Goal: Check status: Check status

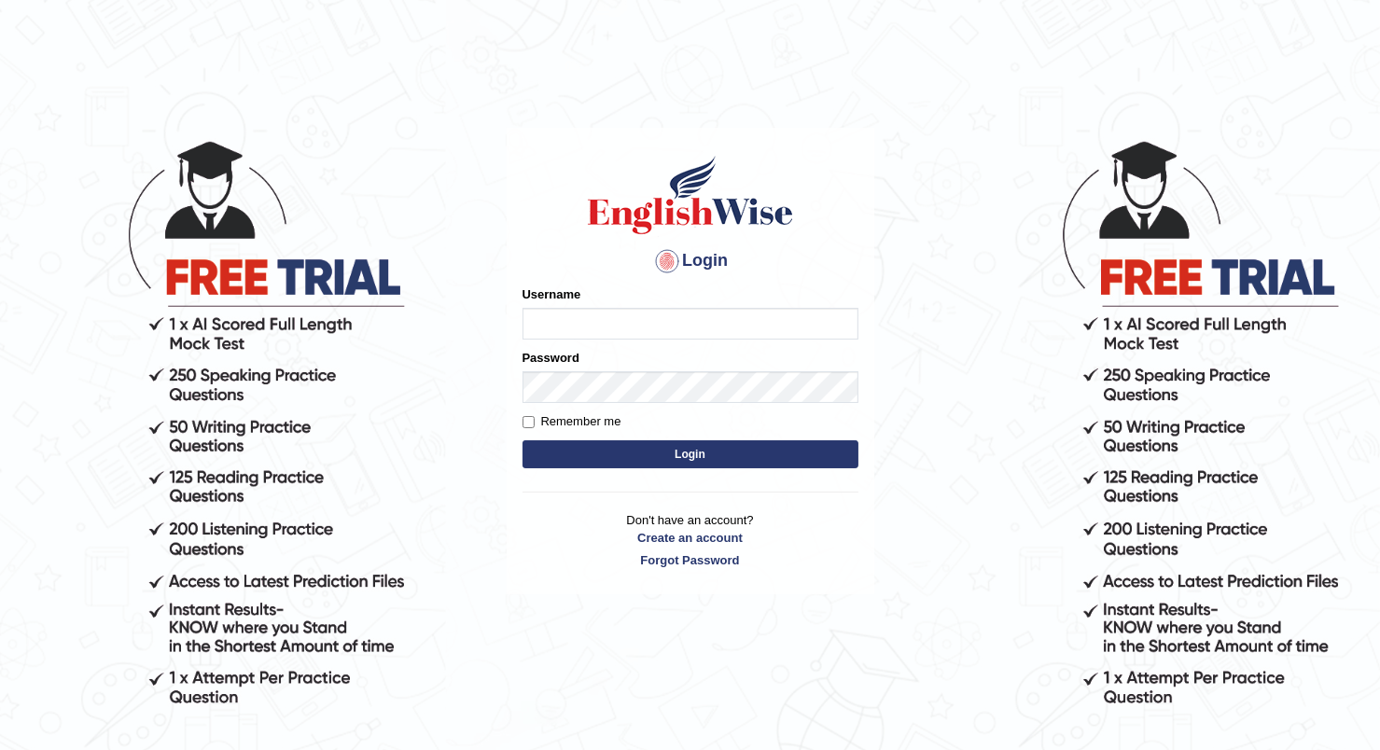
click at [614, 316] on input "Username" at bounding box center [691, 324] width 336 height 32
type input "prathimasingh99"
click at [720, 467] on button "Login" at bounding box center [691, 454] width 336 height 28
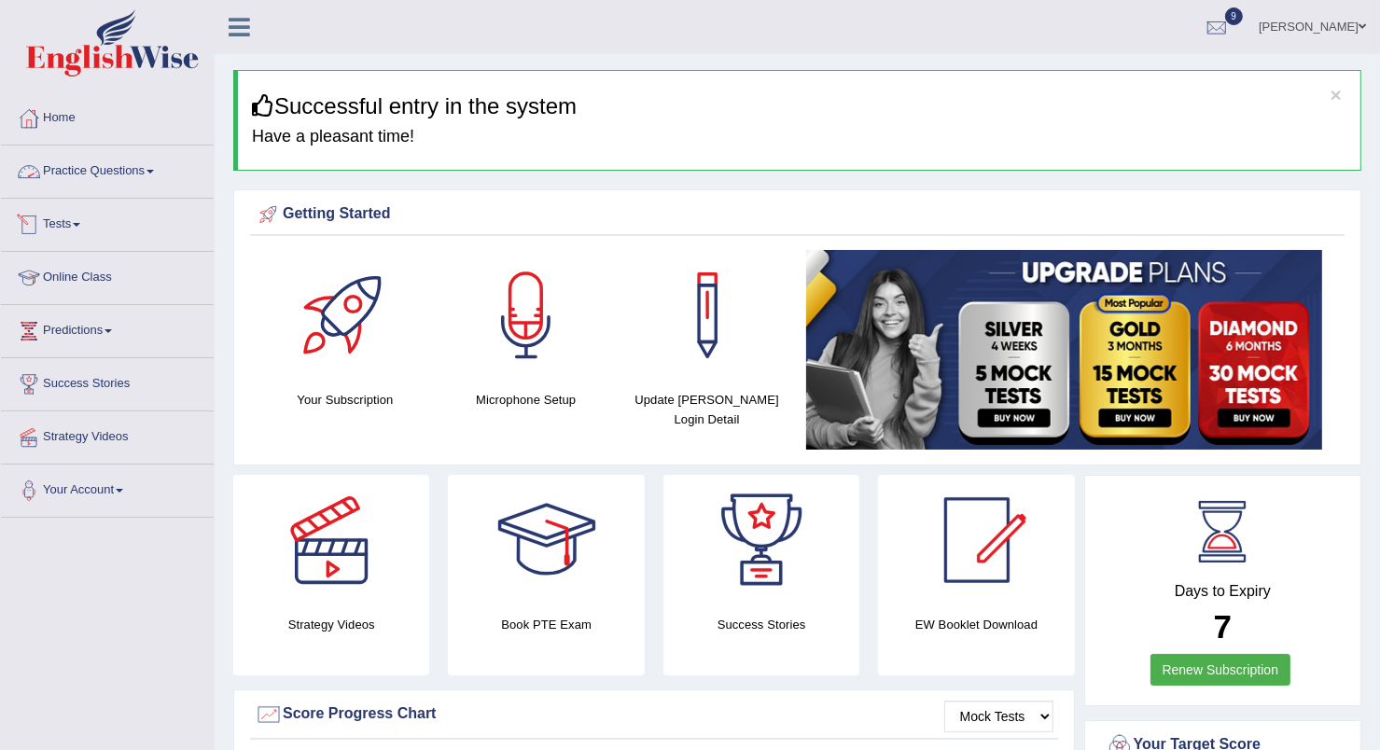
click at [83, 219] on link "Tests" at bounding box center [107, 222] width 213 height 47
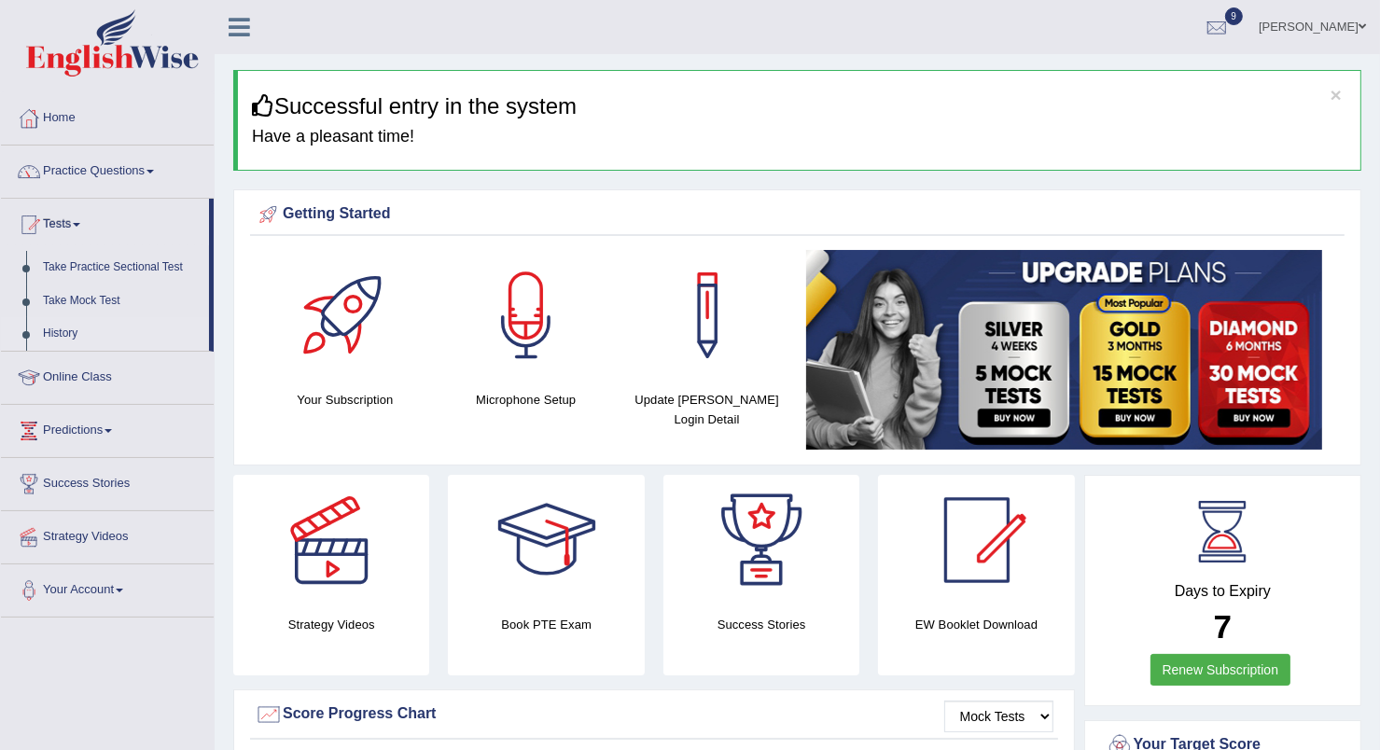
click at [41, 339] on link "History" at bounding box center [122, 334] width 174 height 34
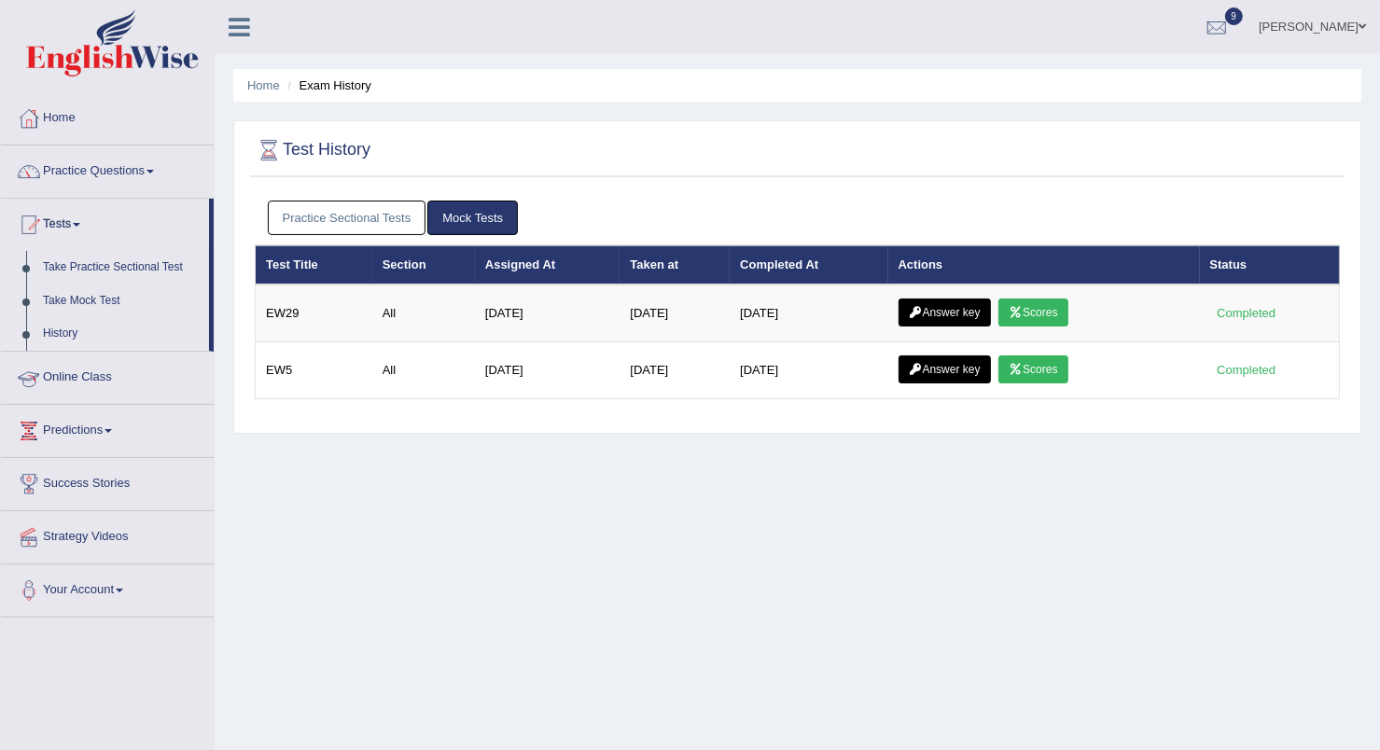
click at [63, 329] on link "History" at bounding box center [122, 334] width 174 height 34
drag, startPoint x: 0, startPoint y: 0, endPoint x: 63, endPoint y: 329, distance: 335.4
click at [63, 329] on ul "Home Practice Questions Speaking Practice Read Aloud Repeat Sentence Describe I…" at bounding box center [107, 349] width 213 height 515
click at [328, 213] on link "Practice Sectional Tests" at bounding box center [347, 218] width 159 height 35
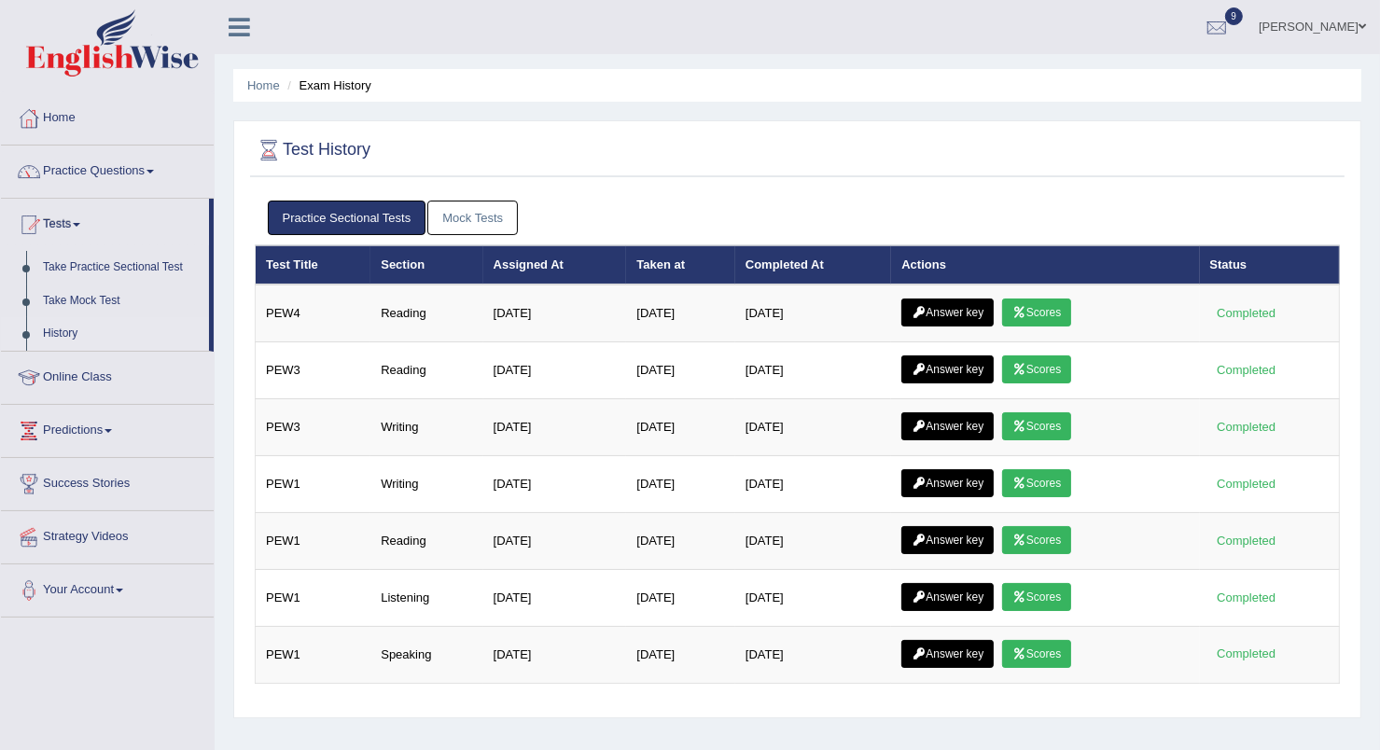
click at [461, 213] on link "Mock Tests" at bounding box center [472, 218] width 91 height 35
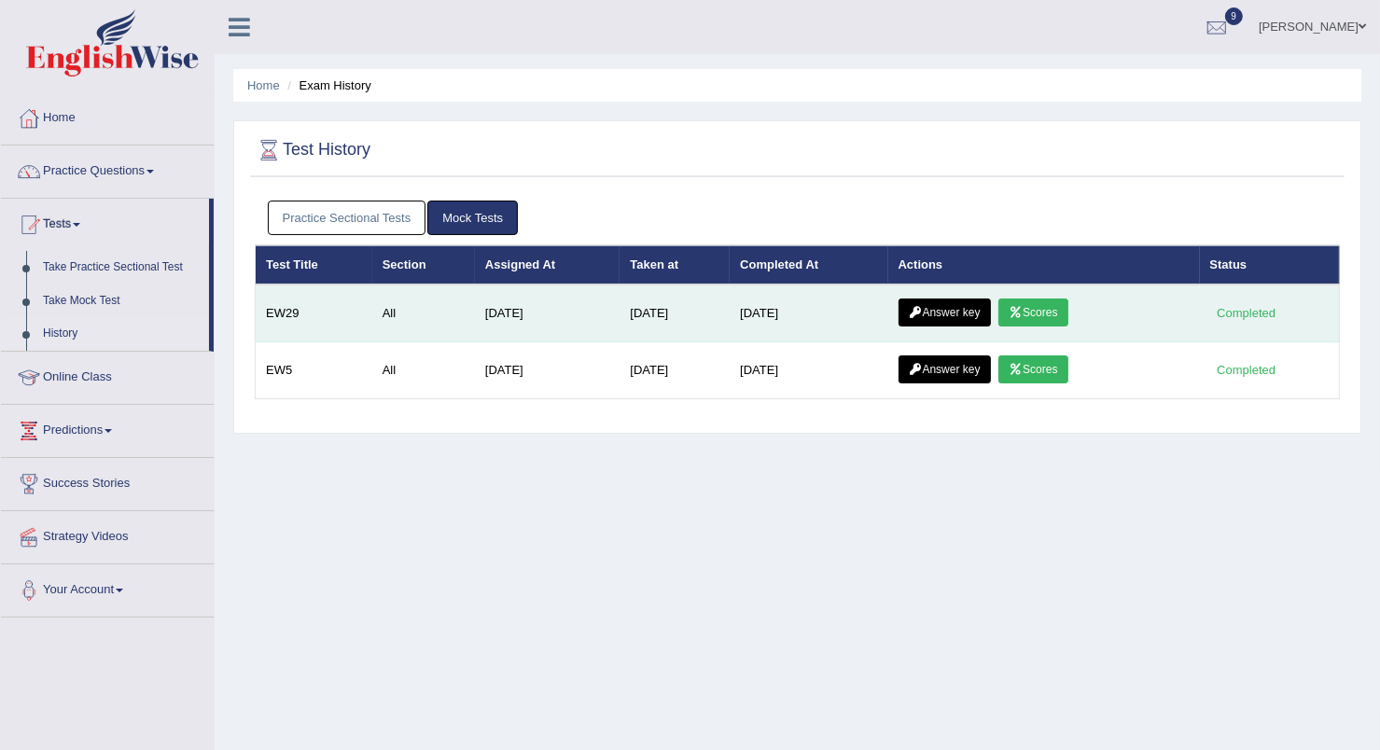
click at [1061, 313] on link "Scores" at bounding box center [1032, 313] width 69 height 28
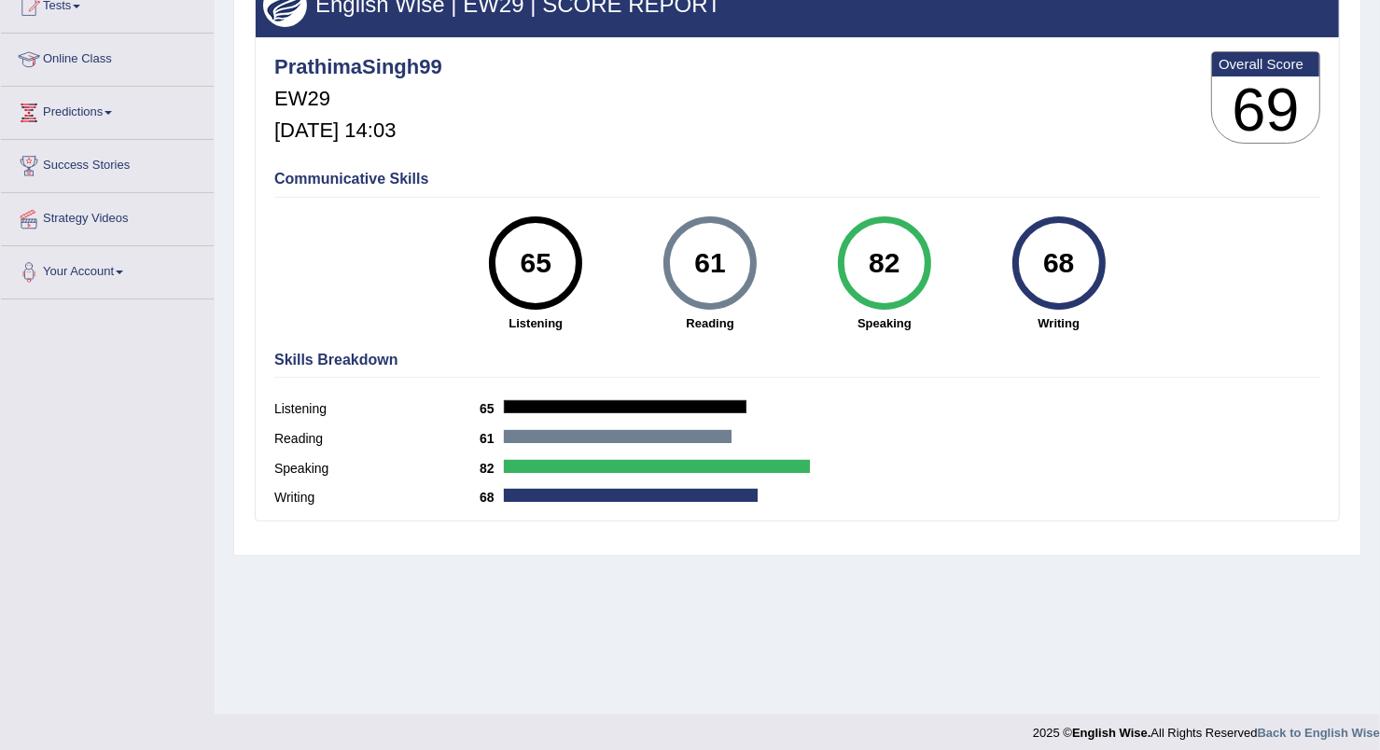
scroll to position [230, 0]
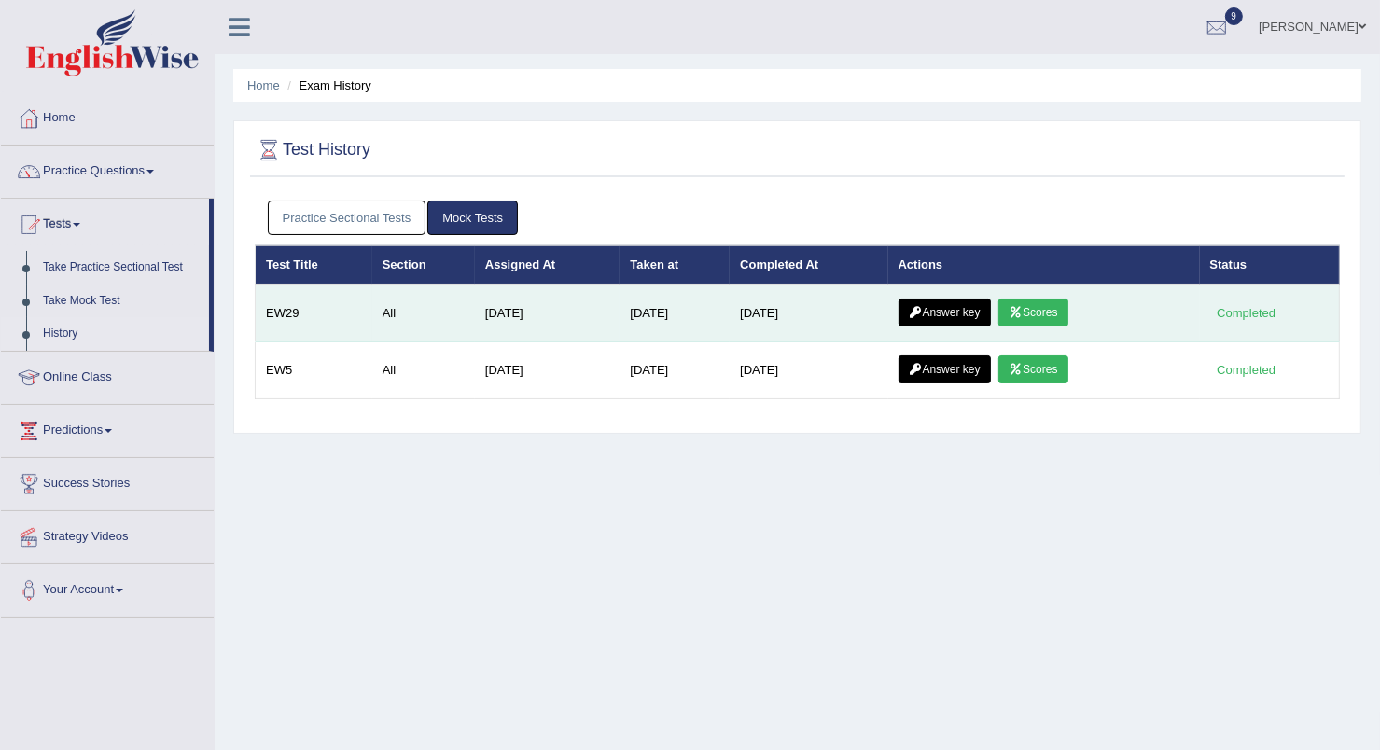
click at [948, 304] on link "Answer key" at bounding box center [945, 313] width 92 height 28
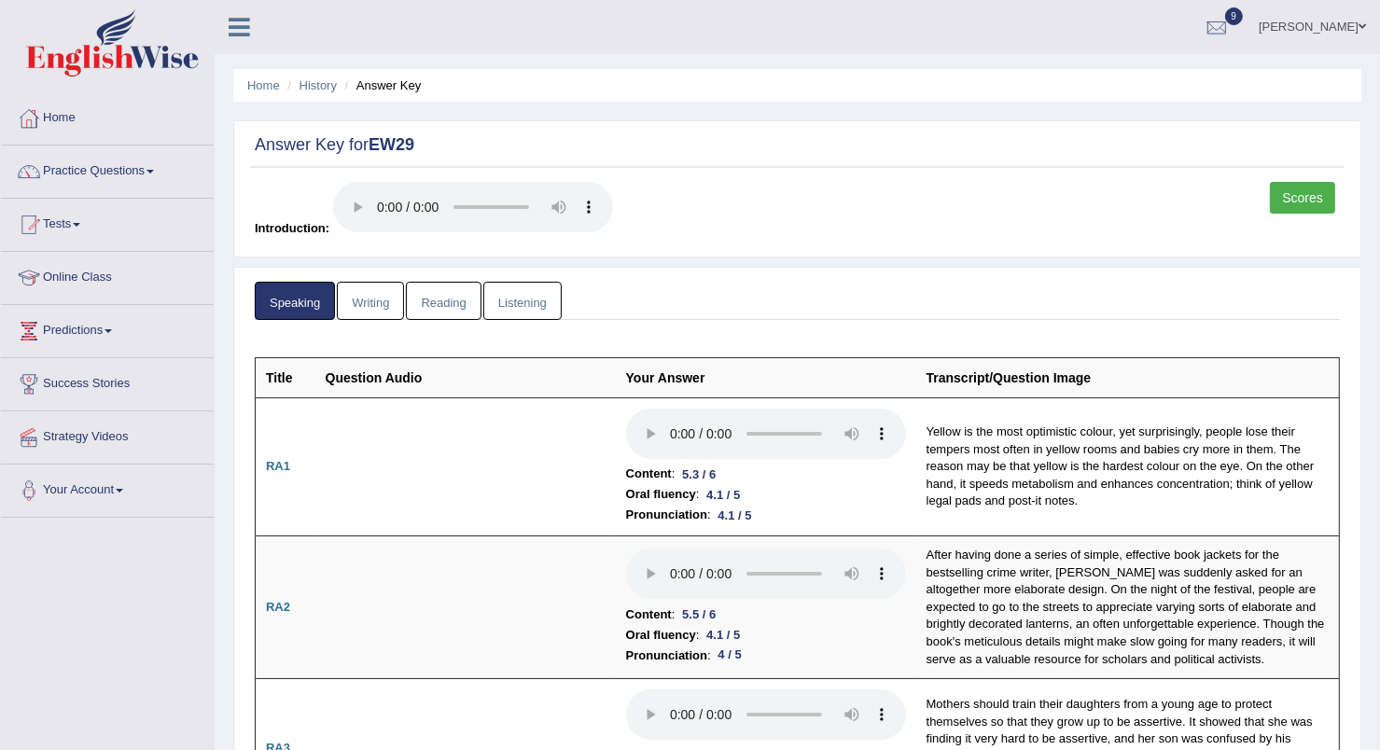
click at [437, 298] on link "Reading" at bounding box center [443, 301] width 75 height 38
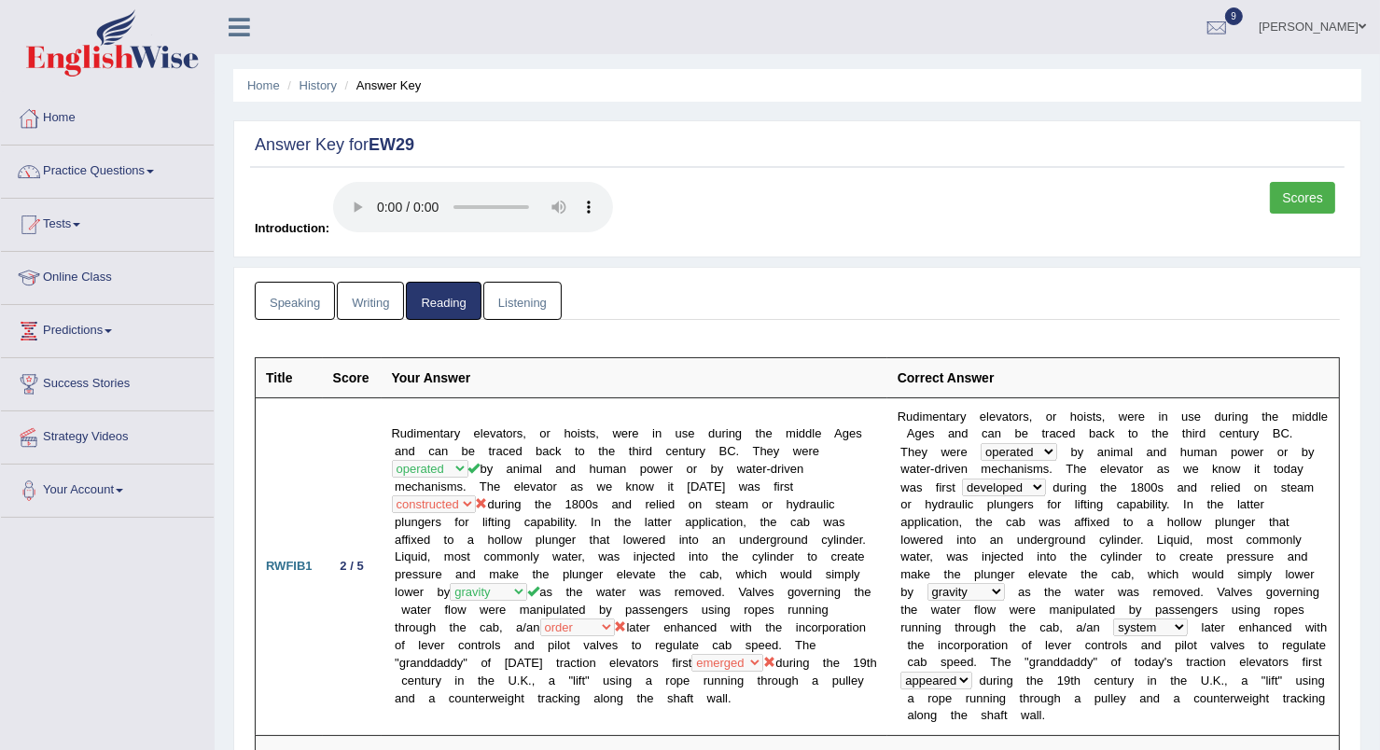
click at [522, 301] on link "Listening" at bounding box center [522, 301] width 78 height 38
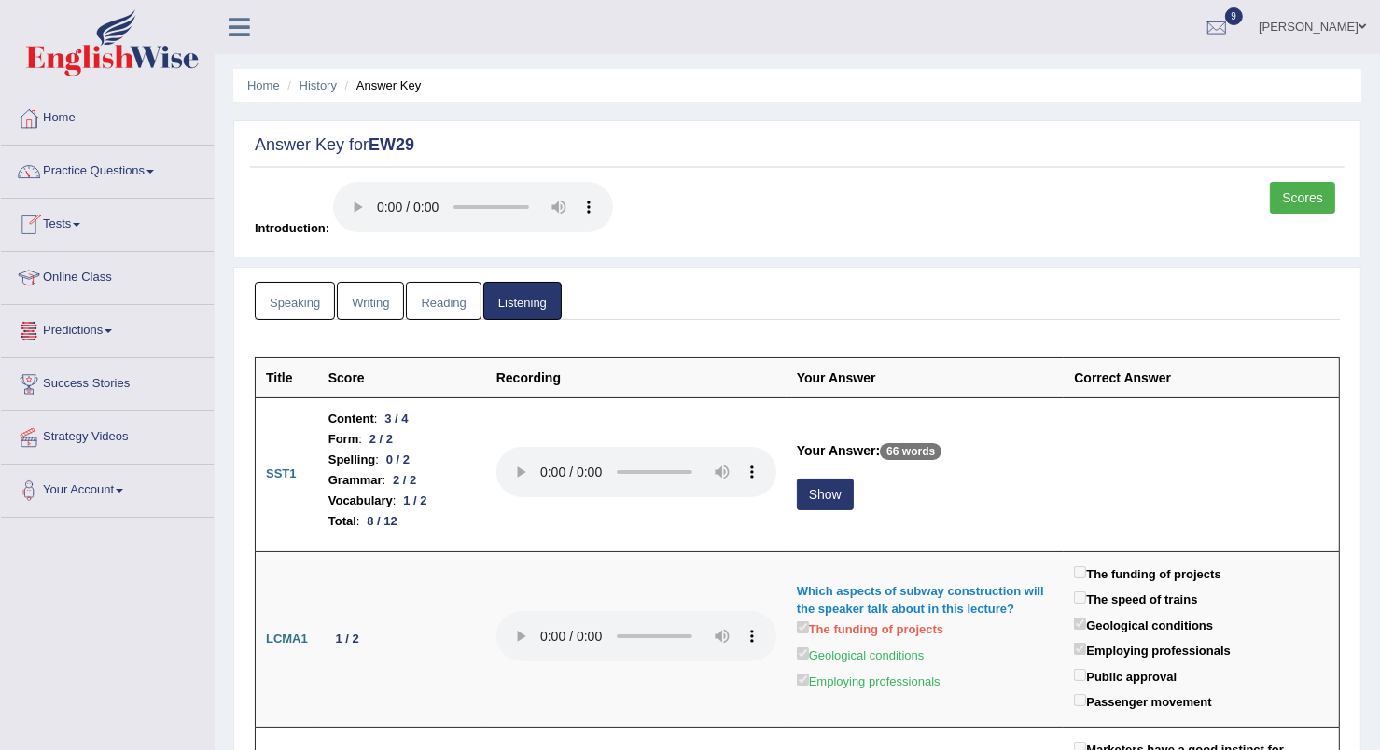
click at [297, 300] on link "Speaking" at bounding box center [295, 301] width 80 height 38
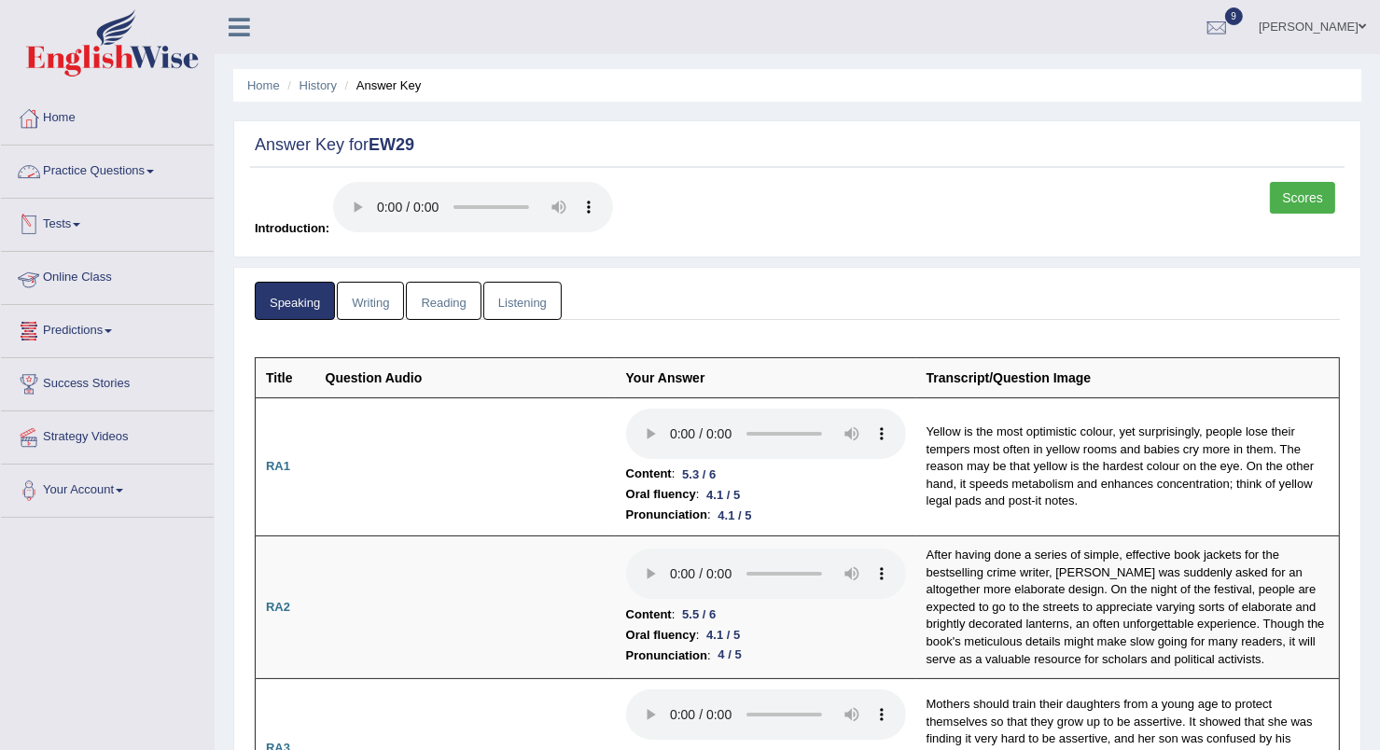
click at [370, 301] on link "Writing" at bounding box center [370, 301] width 67 height 38
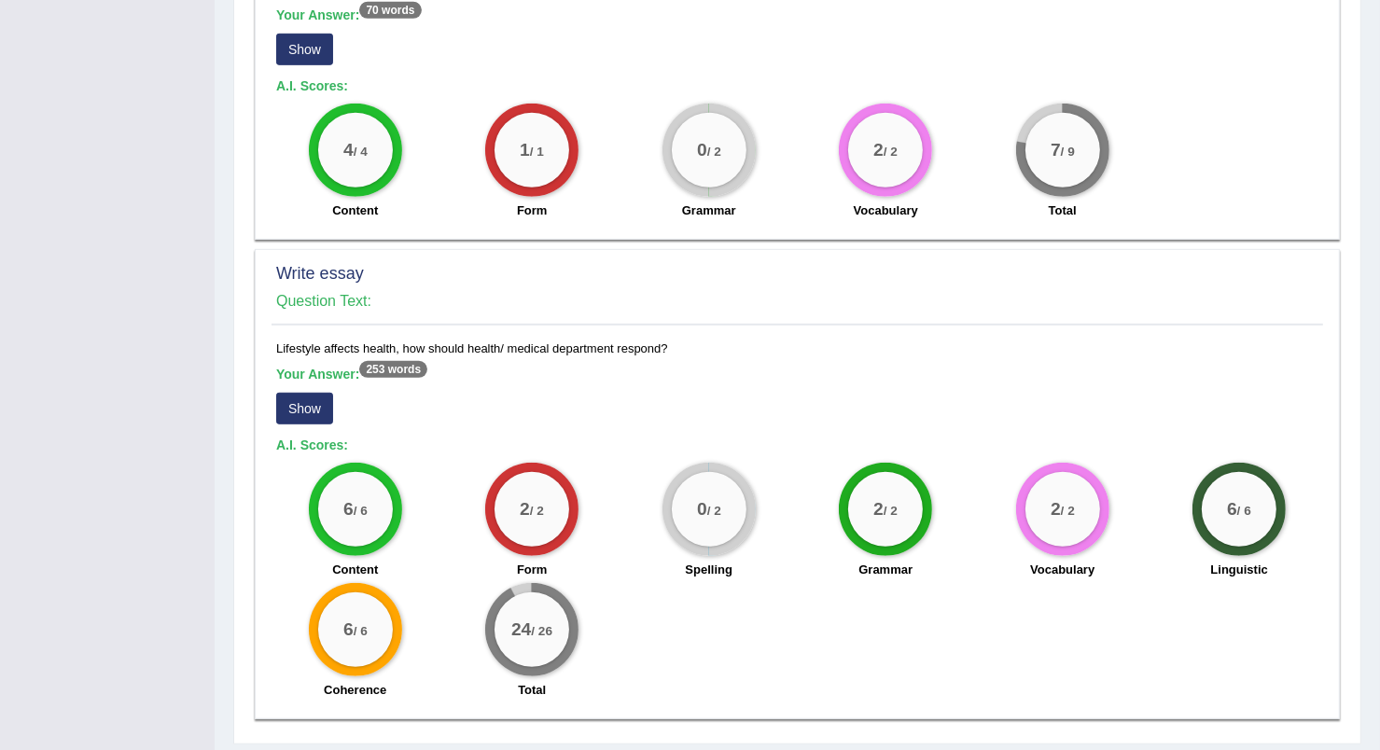
scroll to position [1201, 0]
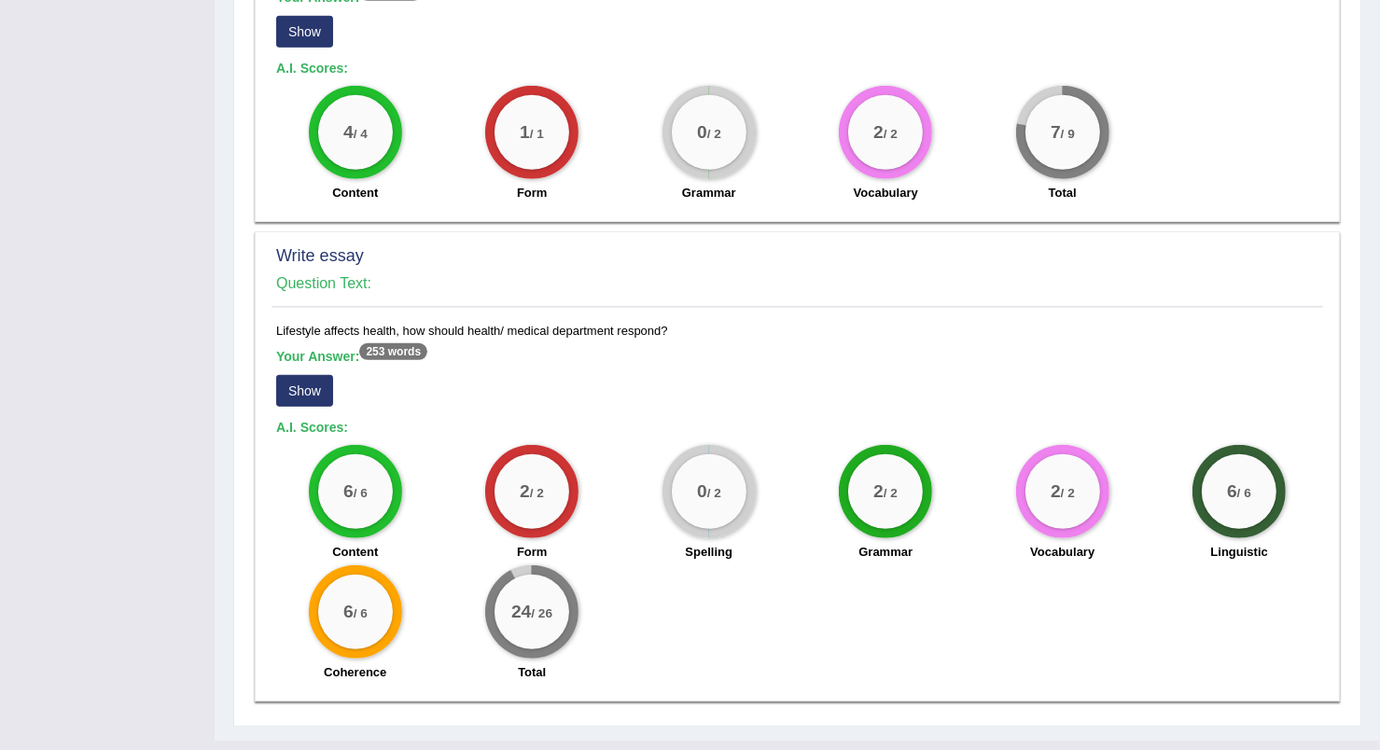
click at [317, 375] on button "Show" at bounding box center [304, 391] width 57 height 32
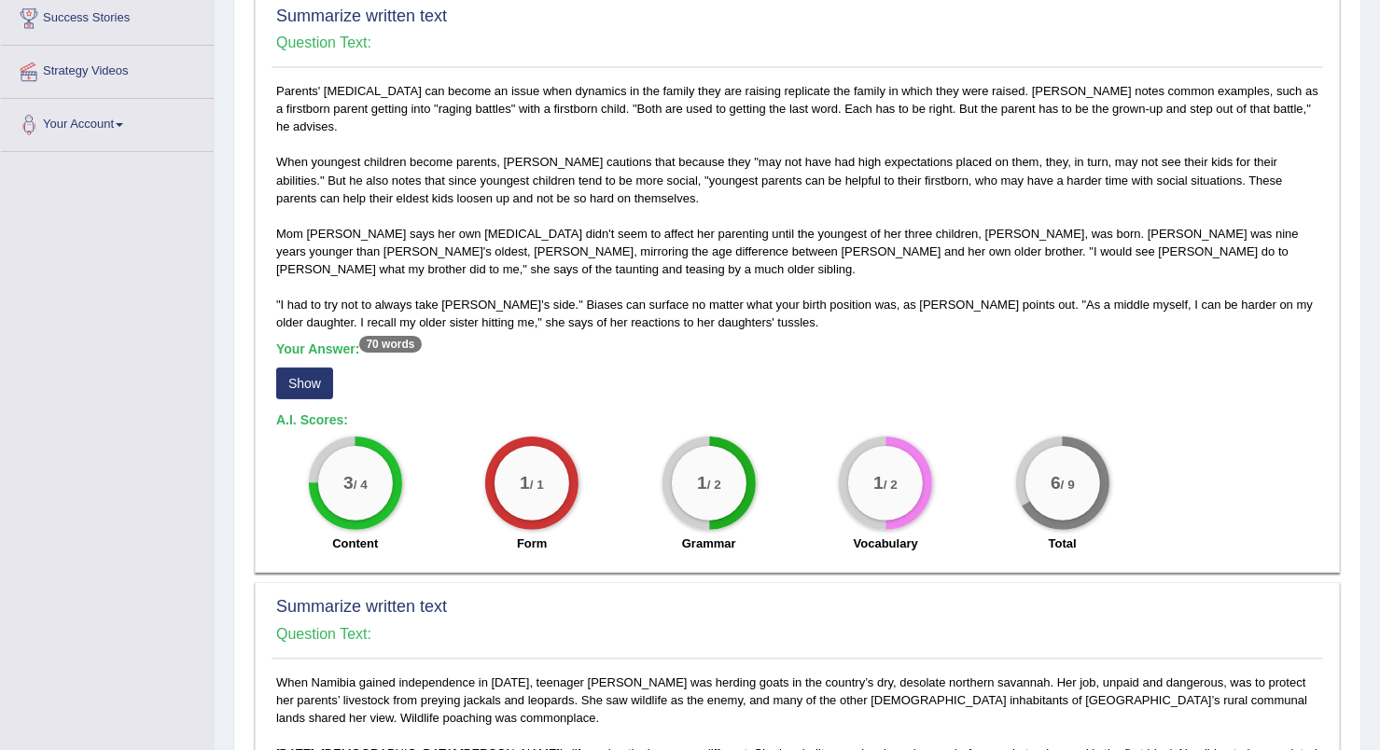
scroll to position [0, 0]
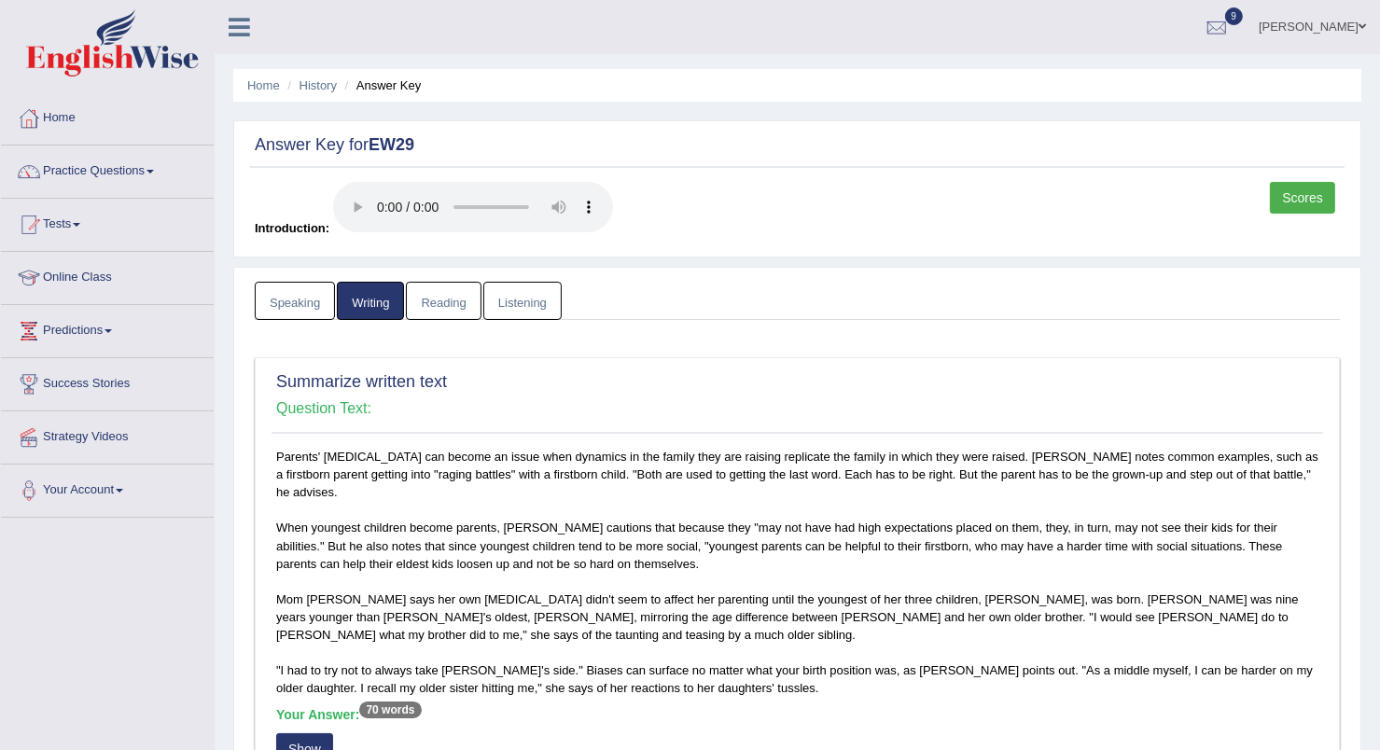
click at [448, 306] on link "Reading" at bounding box center [443, 301] width 75 height 38
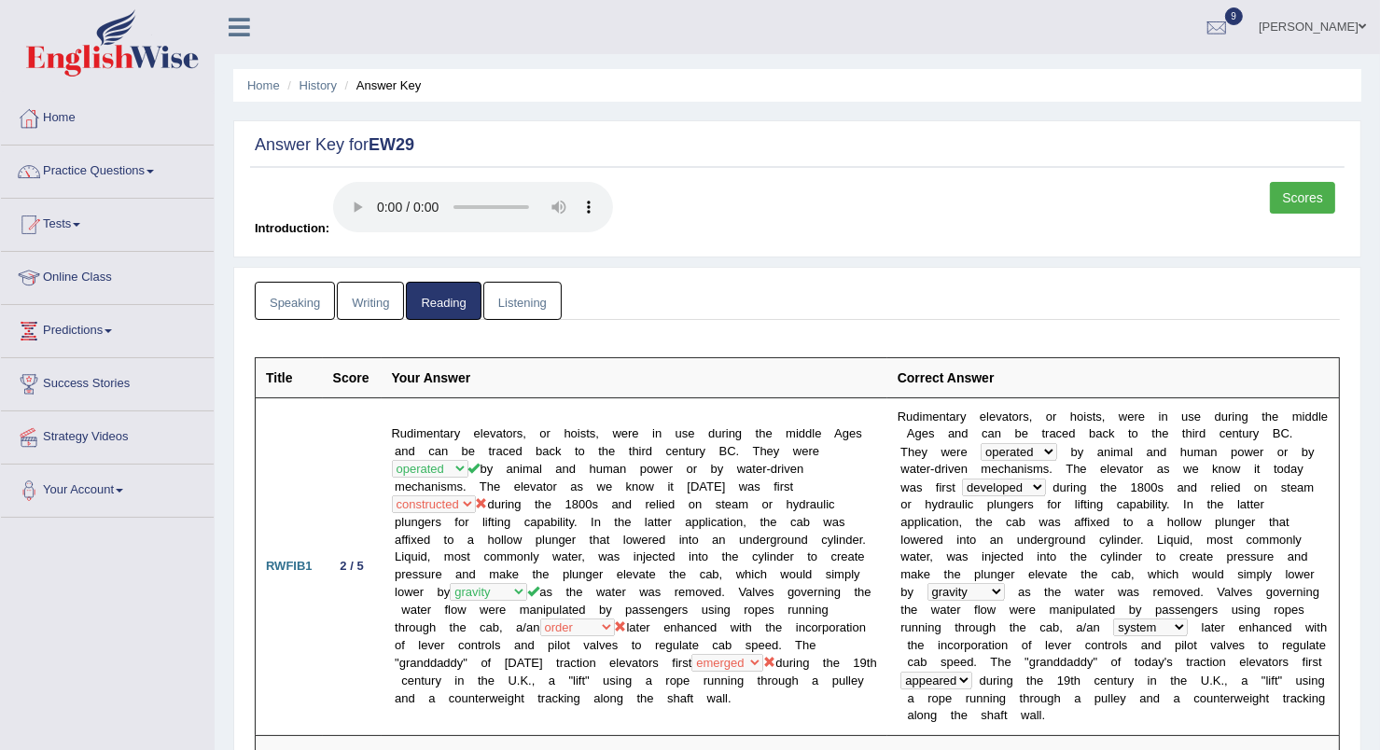
click at [538, 300] on link "Listening" at bounding box center [522, 301] width 78 height 38
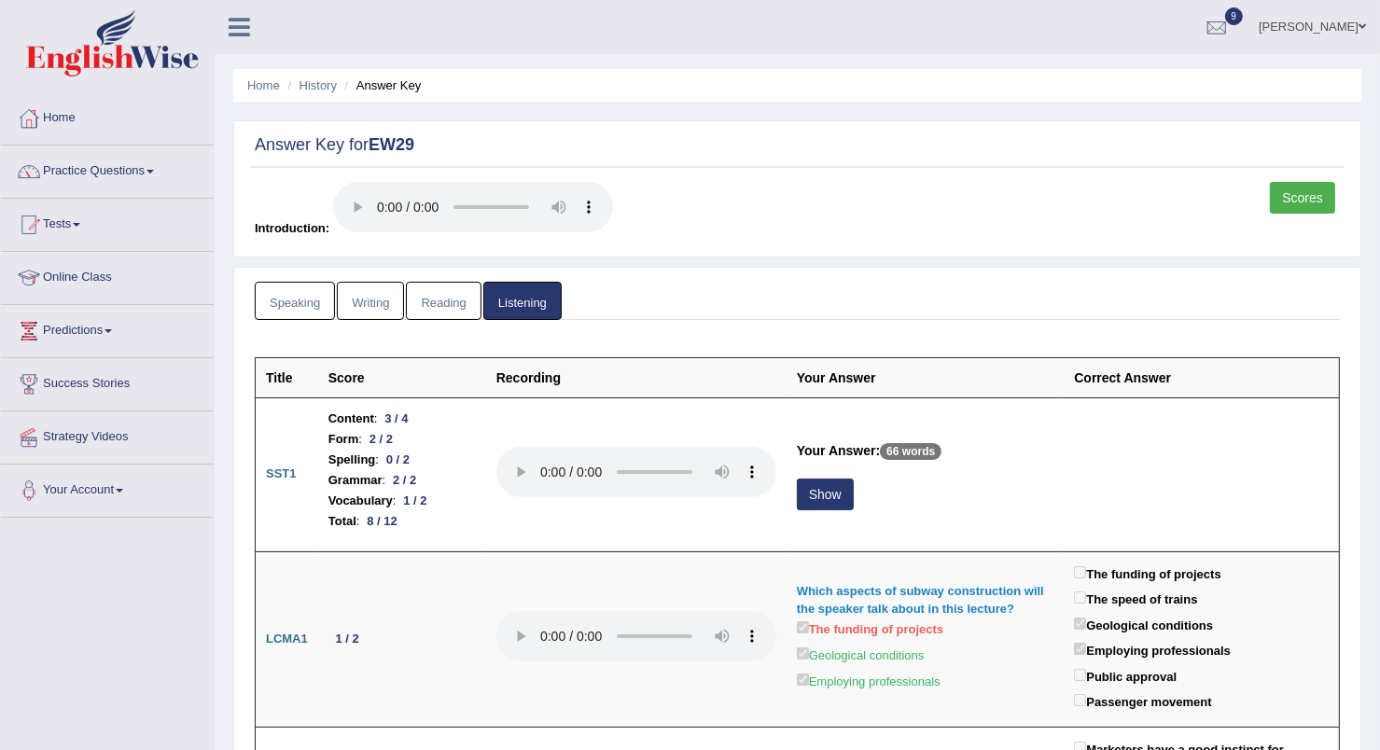
click at [418, 306] on link "Reading" at bounding box center [443, 301] width 75 height 38
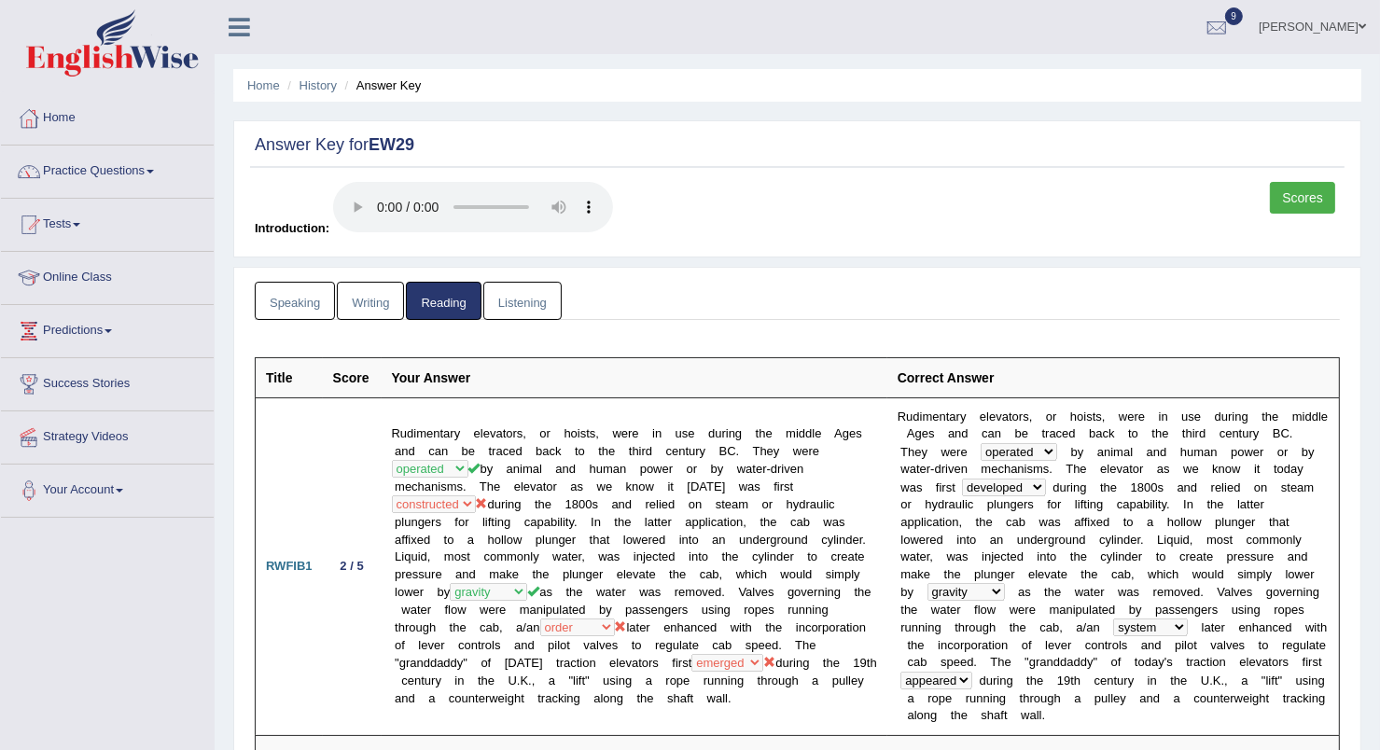
click at [261, 287] on link "Speaking" at bounding box center [295, 301] width 80 height 38
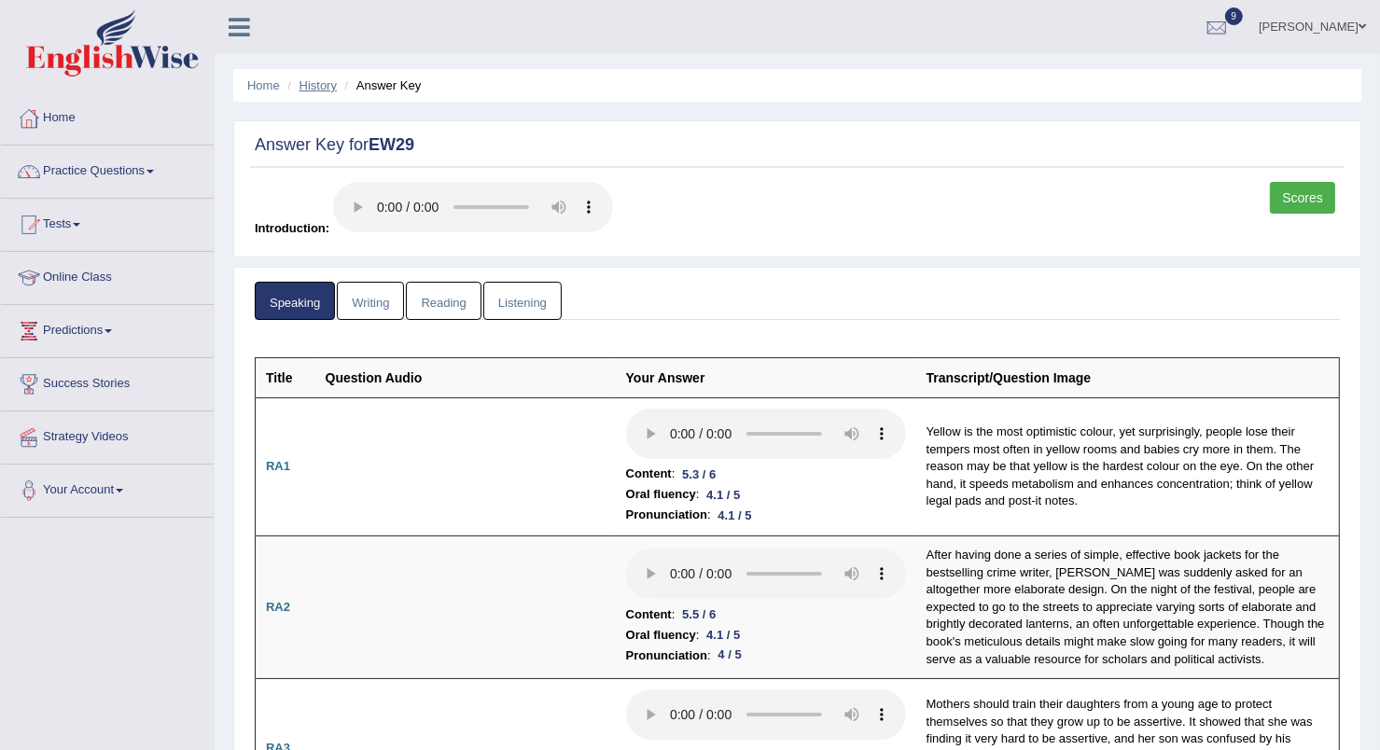
click at [322, 82] on link "History" at bounding box center [318, 85] width 37 height 14
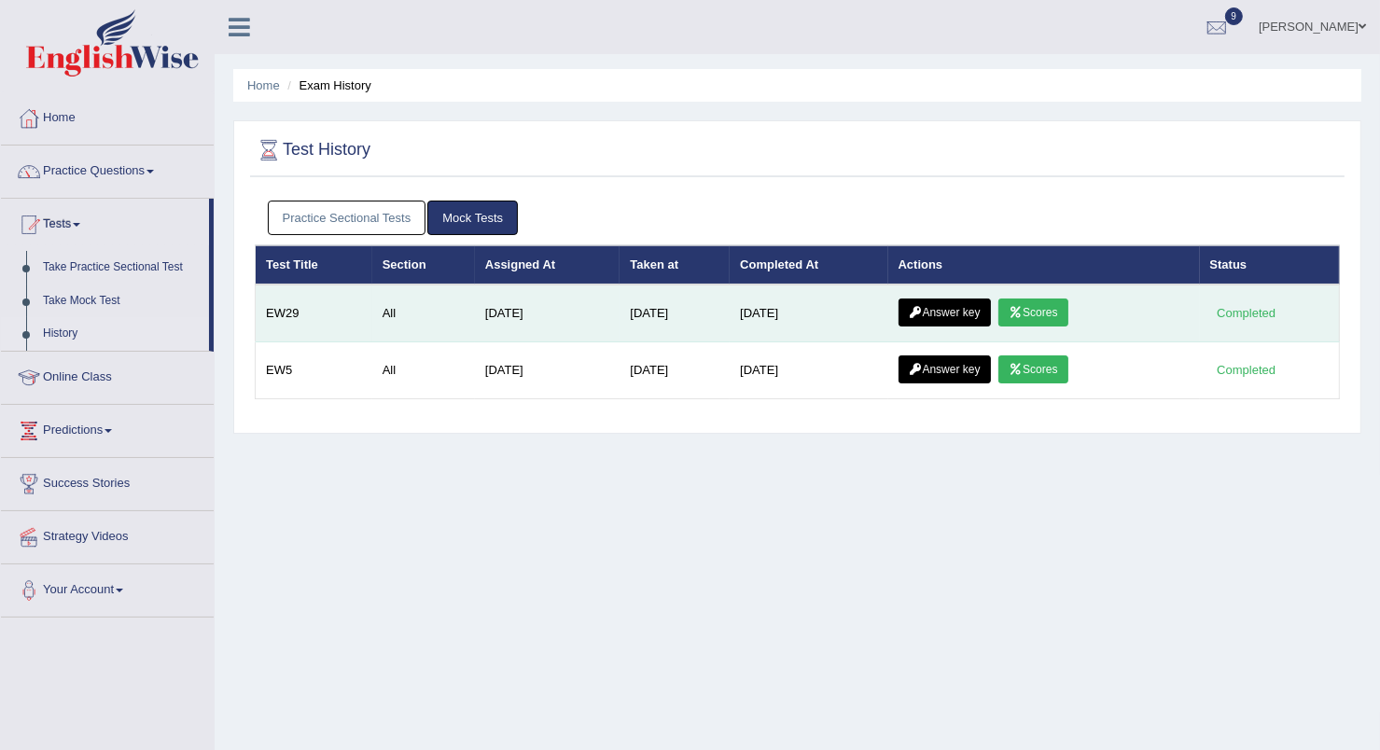
click at [1054, 313] on link "Scores" at bounding box center [1032, 313] width 69 height 28
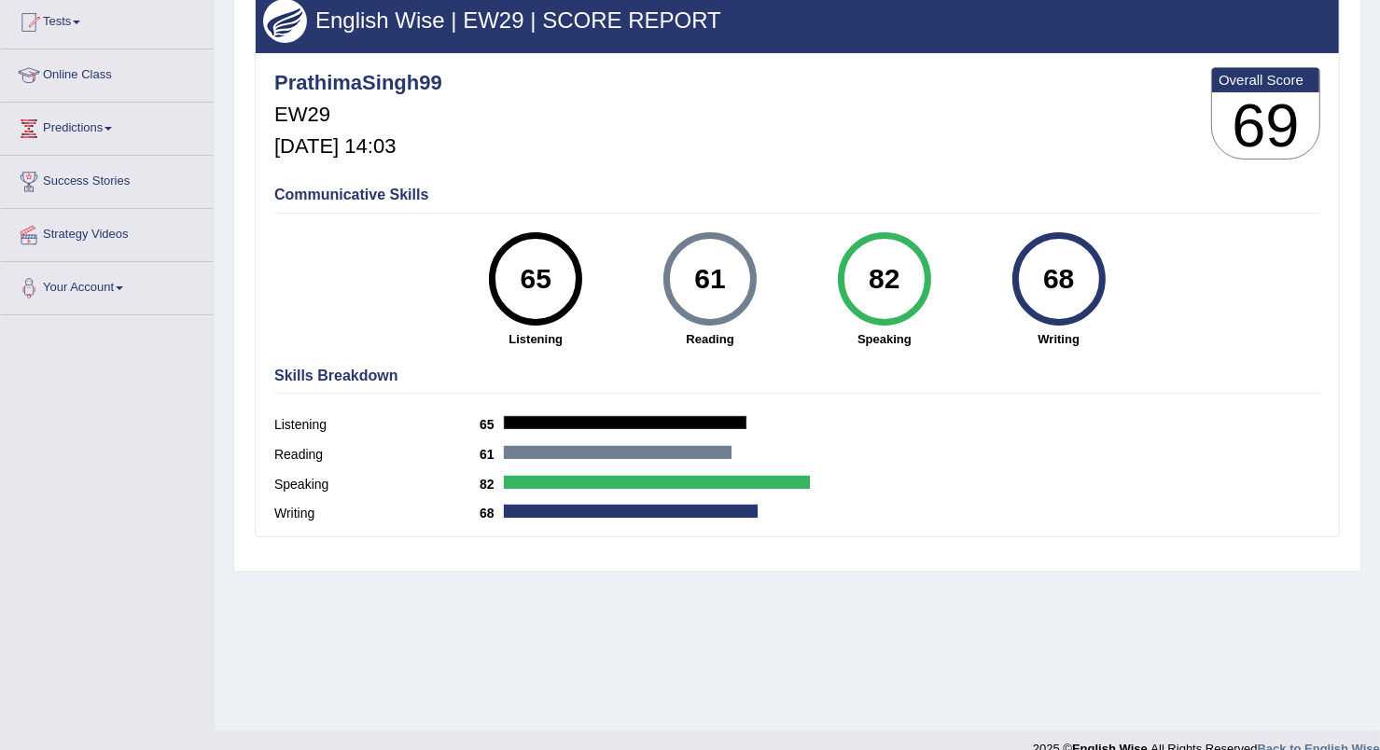
scroll to position [230, 0]
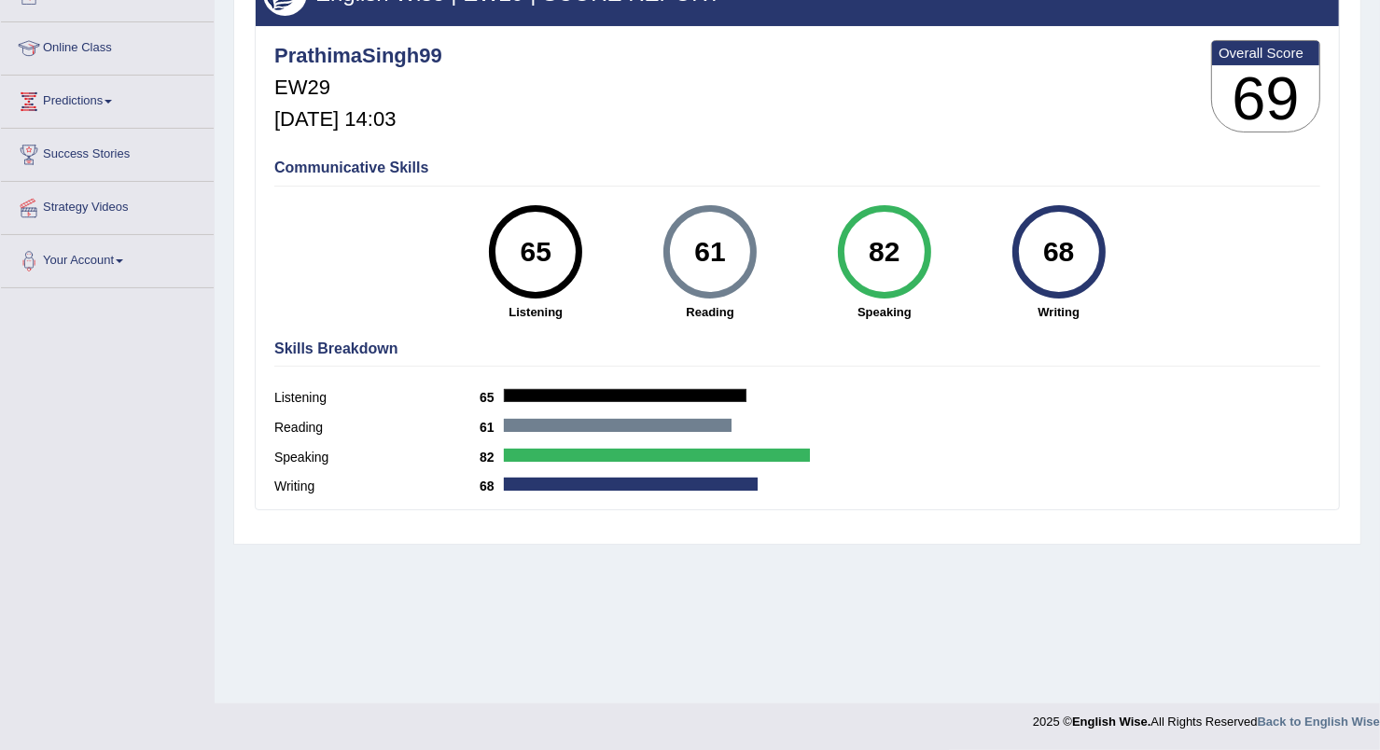
click at [1260, 313] on div "Communicative Skills 65 Listening 61 [GEOGRAPHIC_DATA] 82 Speaking 68 Writing" at bounding box center [797, 238] width 1055 height 176
